Goal: Transaction & Acquisition: Purchase product/service

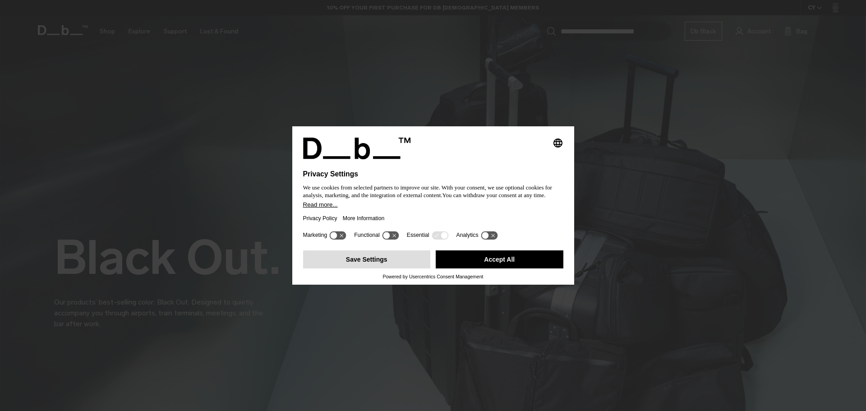
click at [384, 260] on button "Save Settings" at bounding box center [367, 259] width 128 height 18
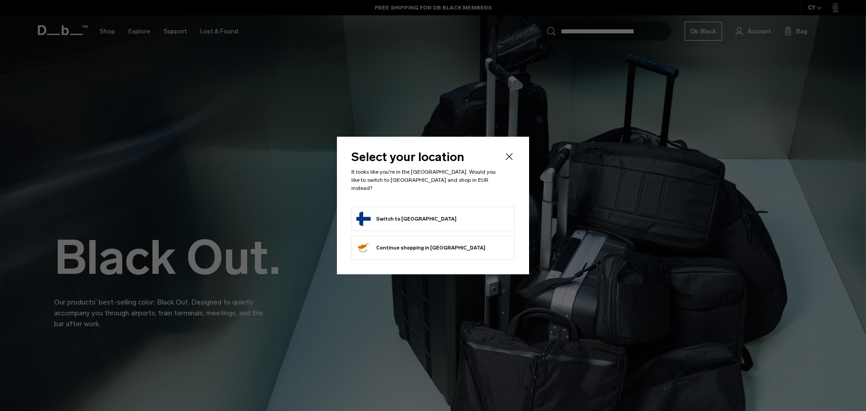
click at [410, 212] on button "Switch to [GEOGRAPHIC_DATA]" at bounding box center [406, 219] width 100 height 14
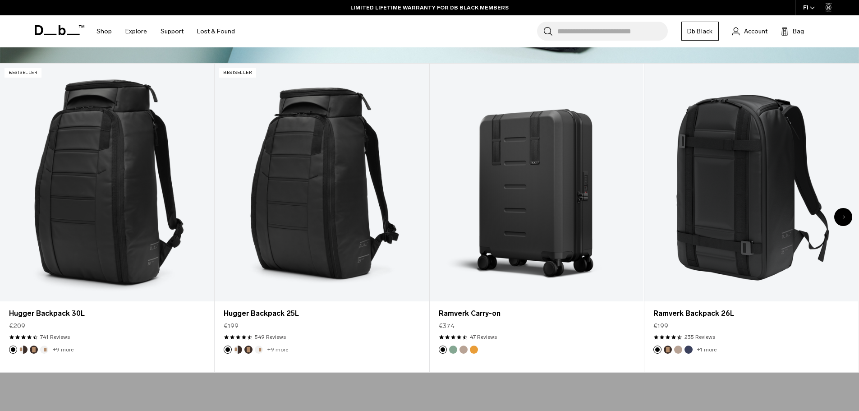
scroll to position [406, 0]
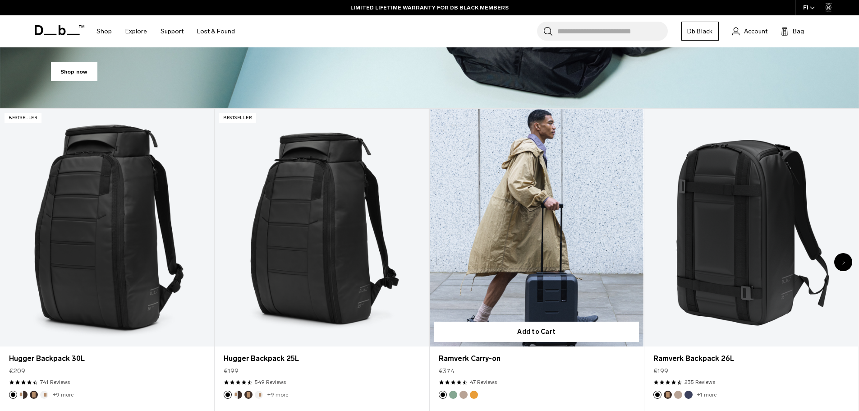
click at [546, 189] on link "Ramverk Carry-on" at bounding box center [537, 228] width 214 height 238
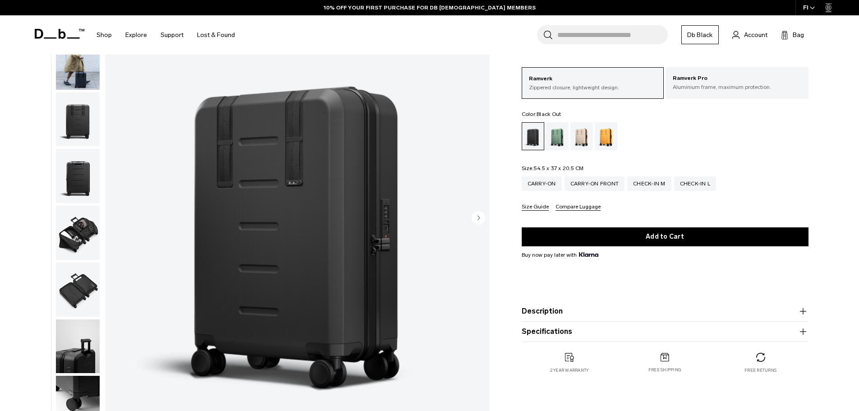
scroll to position [90, 0]
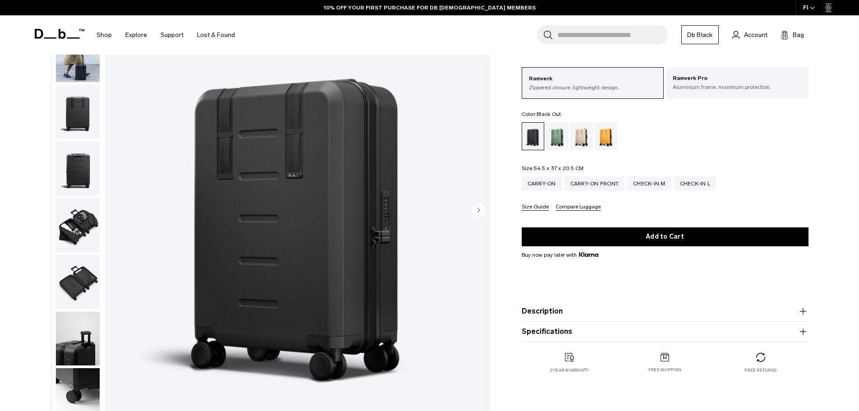
click at [476, 210] on circle "Next slide" at bounding box center [479, 210] width 14 height 14
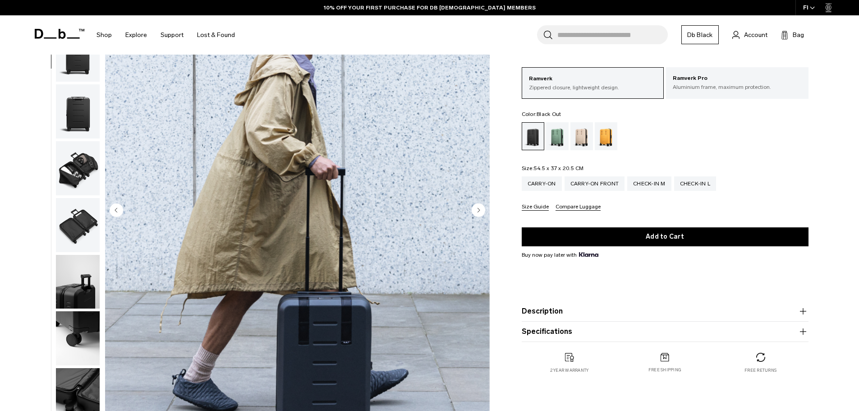
click at [476, 210] on circle "Next slide" at bounding box center [479, 210] width 14 height 14
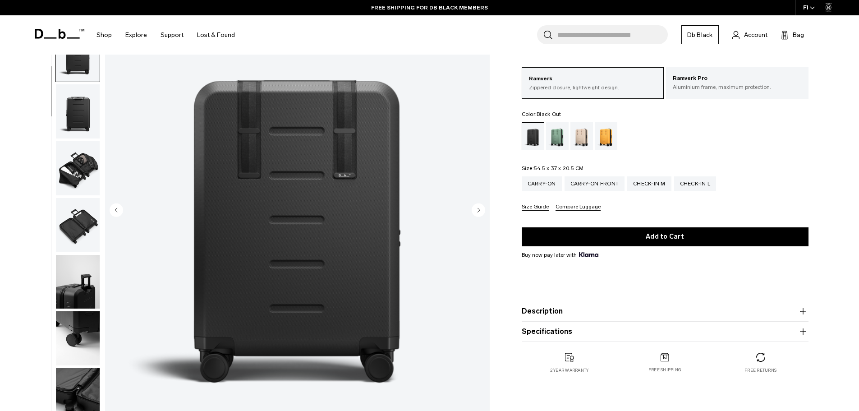
scroll to position [85, 0]
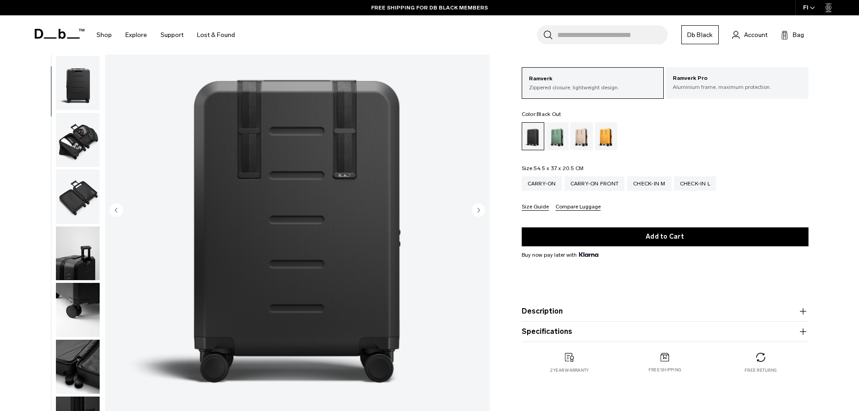
click at [477, 210] on circle "Next slide" at bounding box center [479, 210] width 14 height 14
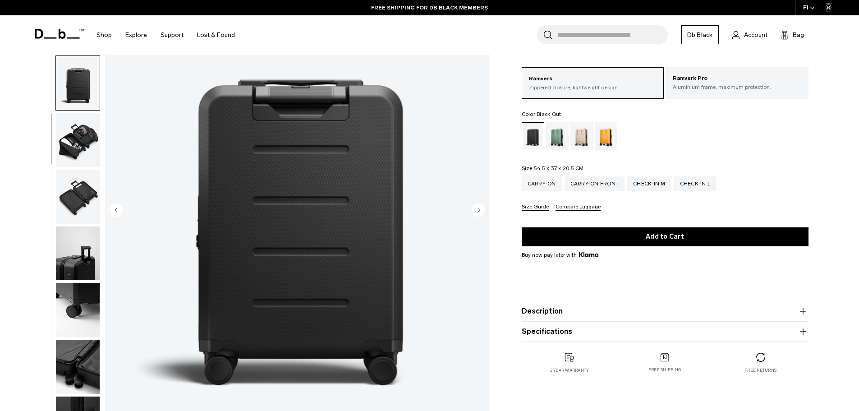
click at [477, 210] on circle "Next slide" at bounding box center [479, 210] width 14 height 14
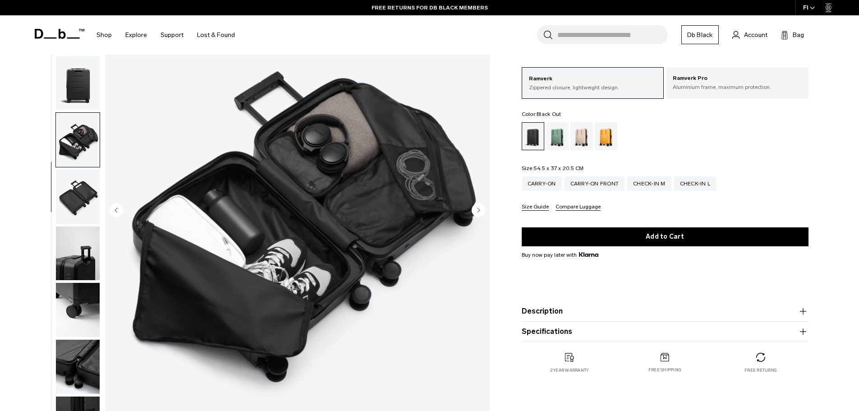
click at [477, 210] on circle "Next slide" at bounding box center [479, 210] width 14 height 14
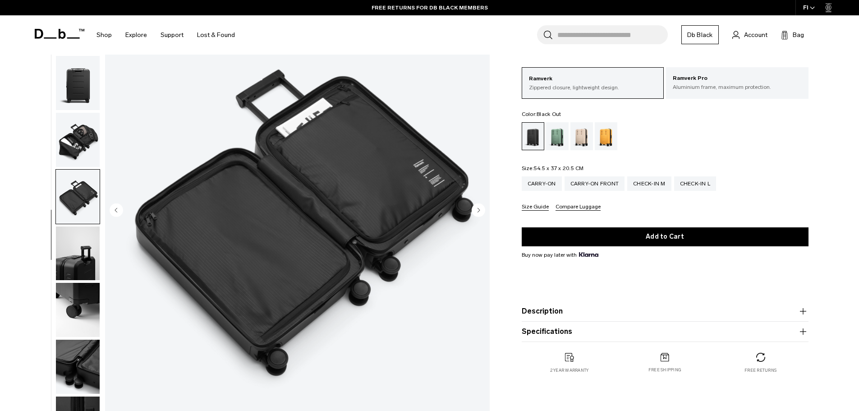
click at [477, 210] on circle "Next slide" at bounding box center [479, 210] width 14 height 14
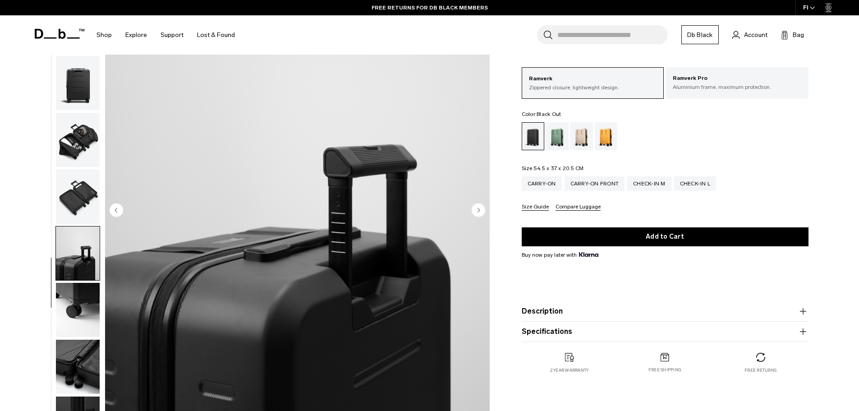
click at [477, 210] on circle "Next slide" at bounding box center [479, 210] width 14 height 14
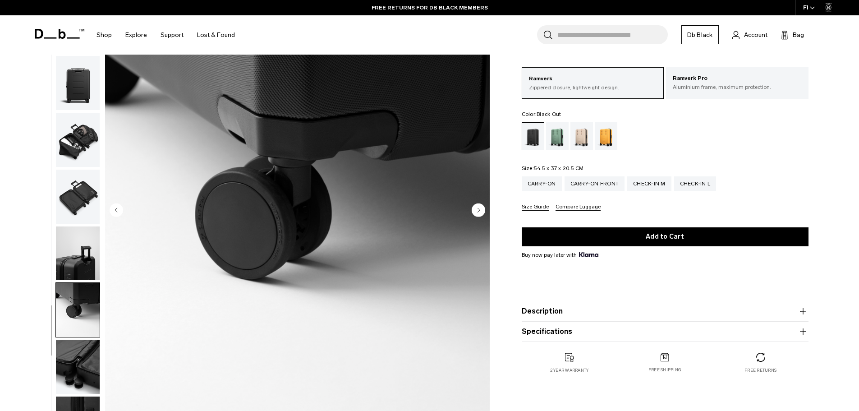
click at [477, 210] on circle "Next slide" at bounding box center [479, 210] width 14 height 14
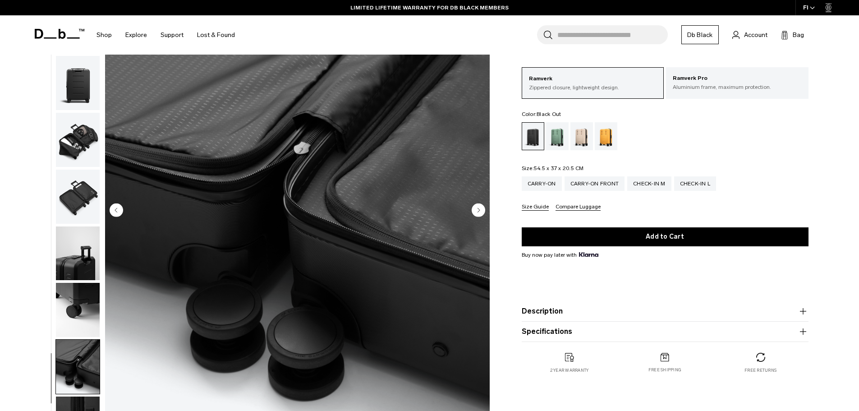
click at [477, 210] on circle "Next slide" at bounding box center [479, 210] width 14 height 14
